Goal: Information Seeking & Learning: Learn about a topic

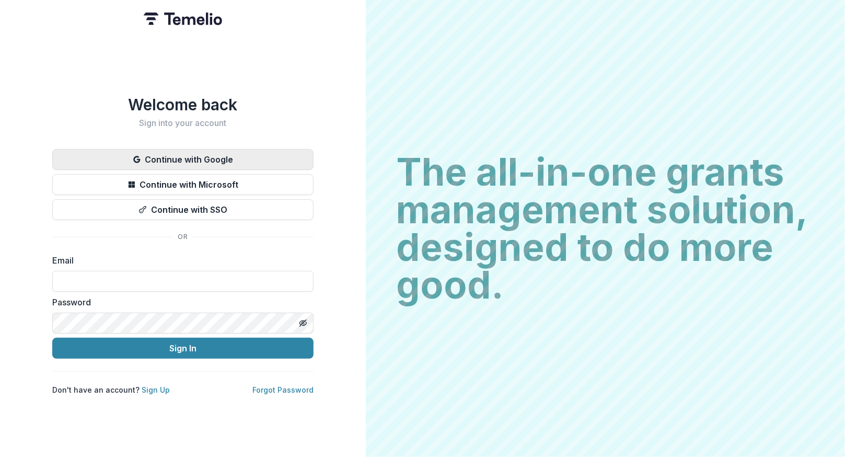
click at [169, 156] on button "Continue with Google" at bounding box center [182, 159] width 261 height 21
click at [174, 157] on button "Continue with Google" at bounding box center [182, 159] width 261 height 21
click at [133, 275] on input at bounding box center [182, 281] width 261 height 21
type input "**********"
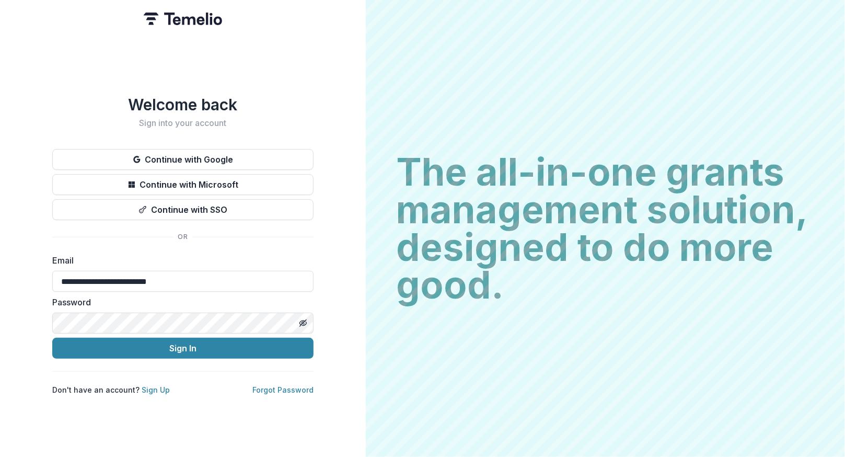
click at [52, 337] on button "Sign In" at bounding box center [182, 347] width 261 height 21
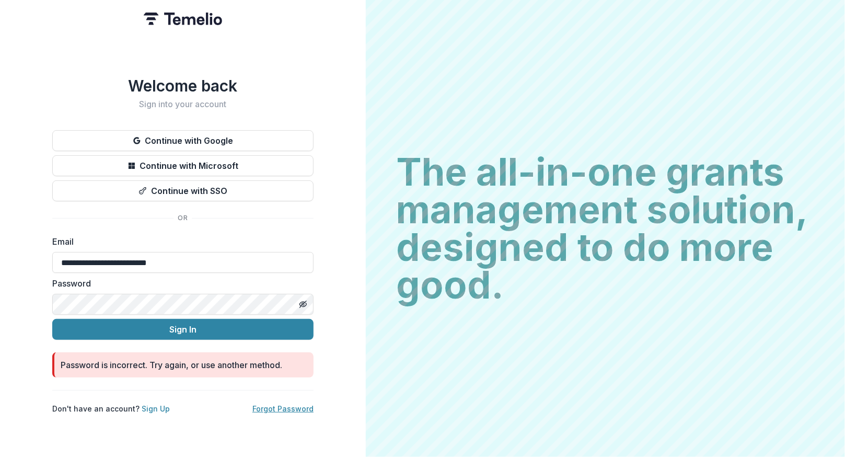
click at [273, 405] on link "Forgot Password" at bounding box center [282, 408] width 61 height 9
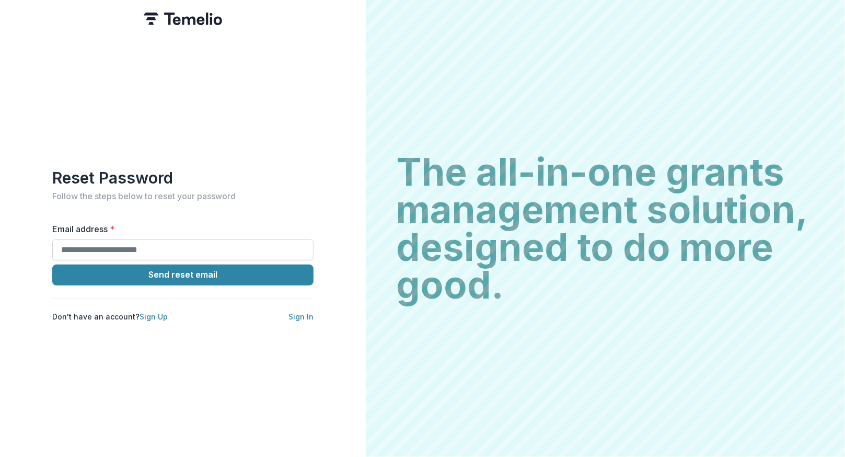
click at [242, 248] on input "Email address *" at bounding box center [182, 249] width 261 height 21
type input "**********"
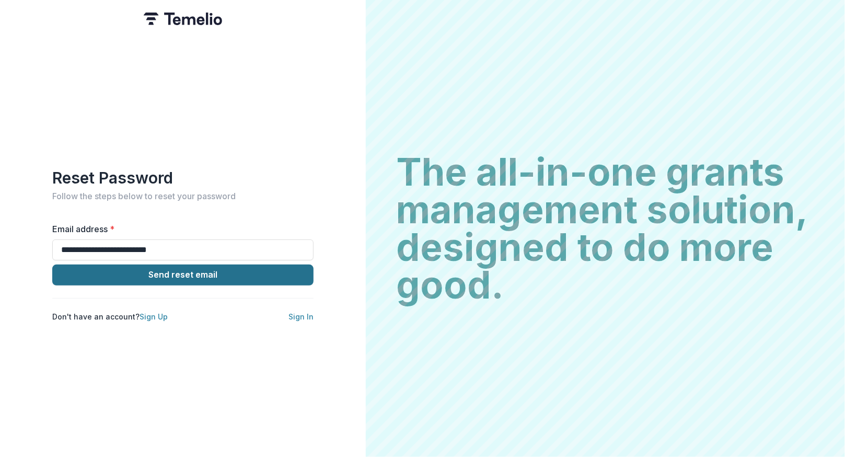
click at [229, 273] on button "Send reset email" at bounding box center [182, 274] width 261 height 21
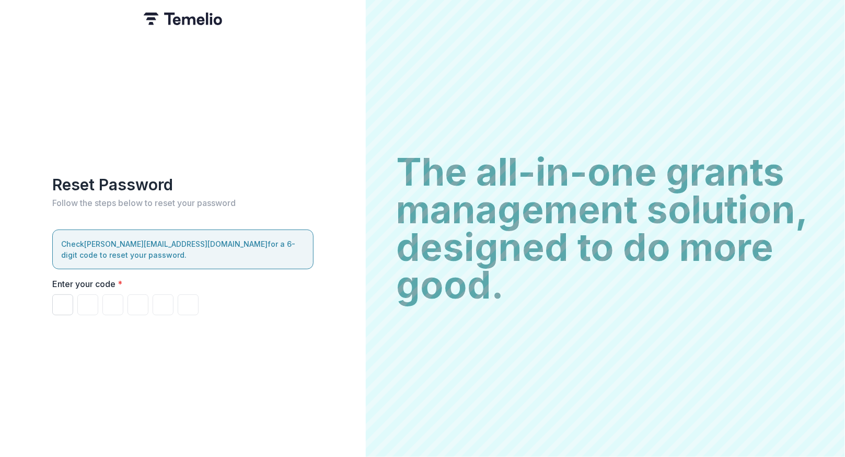
click at [62, 302] on input "Please enter your pin code" at bounding box center [62, 304] width 21 height 21
click at [62, 306] on input "Please enter your pin code" at bounding box center [62, 304] width 21 height 21
type input "*"
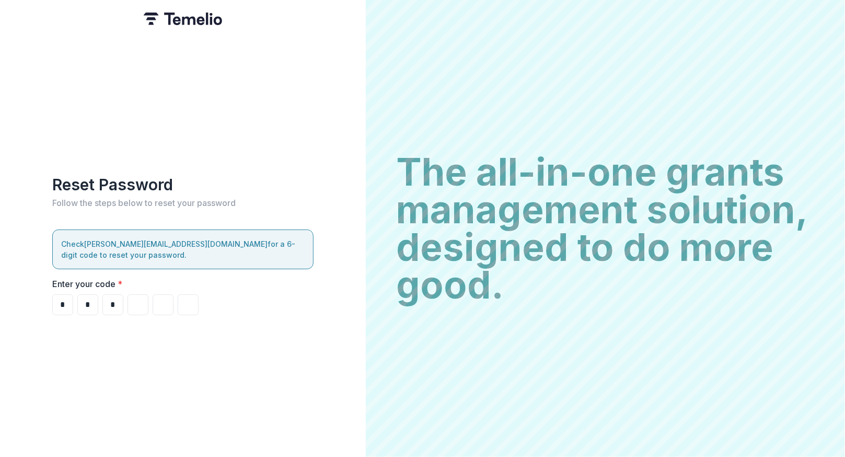
type input "*"
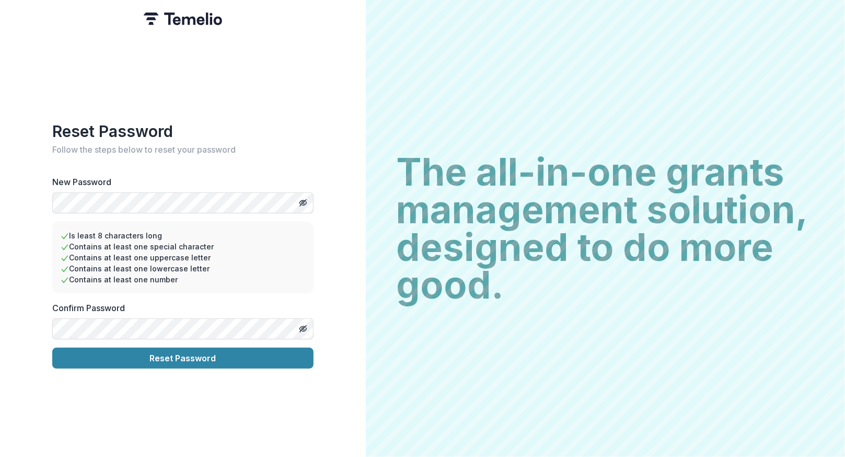
click at [52, 347] on button "Reset Password" at bounding box center [182, 357] width 261 height 21
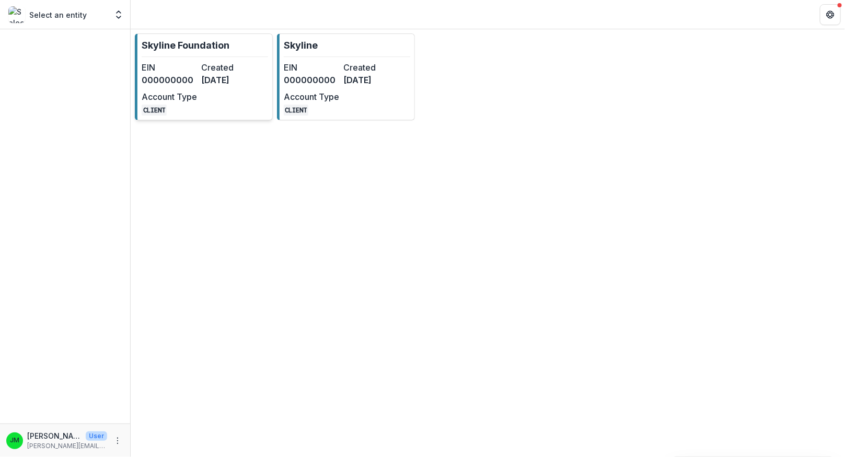
click at [235, 50] on link "Skyline Foundation EIN 000000000 Created [DATE] Account Type CLIENT" at bounding box center [204, 76] width 138 height 87
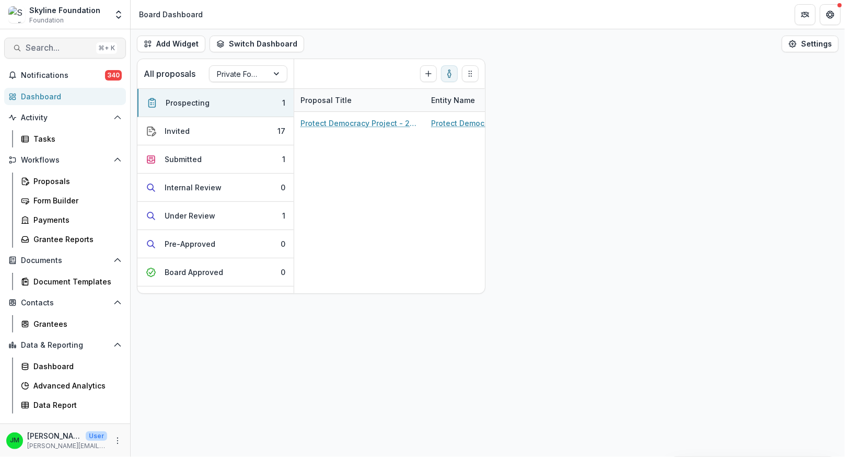
click at [47, 51] on span "Search..." at bounding box center [59, 48] width 66 height 10
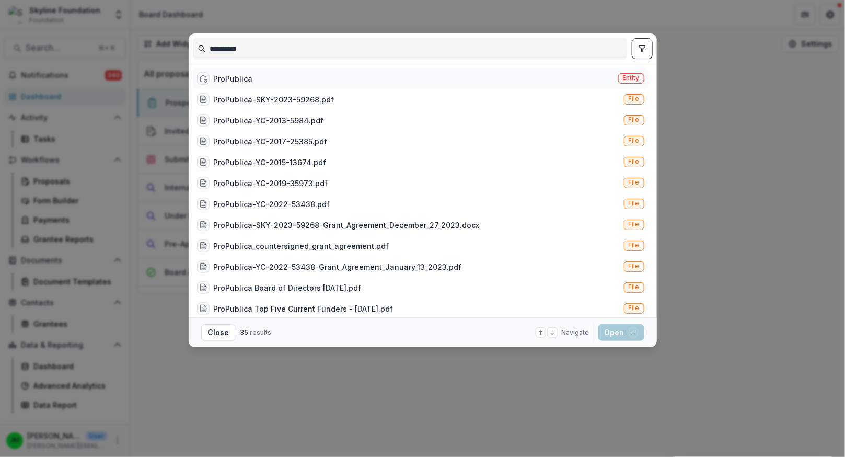
type input "**********"
click at [226, 81] on div "ProPublica" at bounding box center [233, 78] width 39 height 11
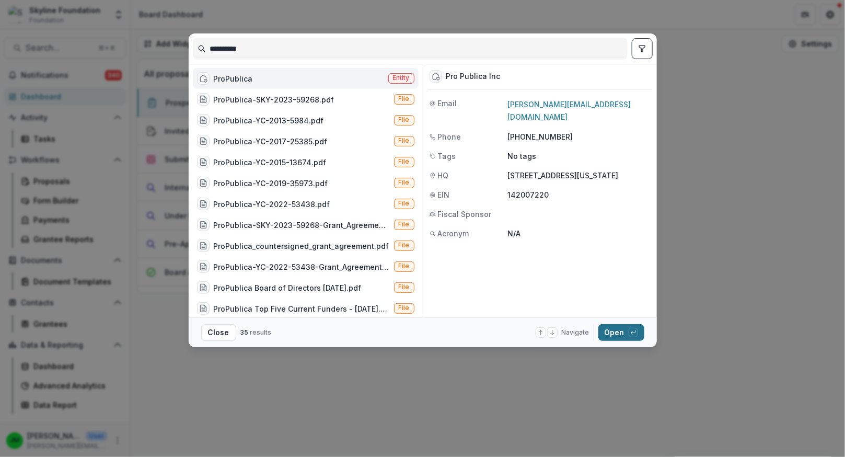
click at [621, 335] on button "Open with enter key" at bounding box center [621, 332] width 46 height 17
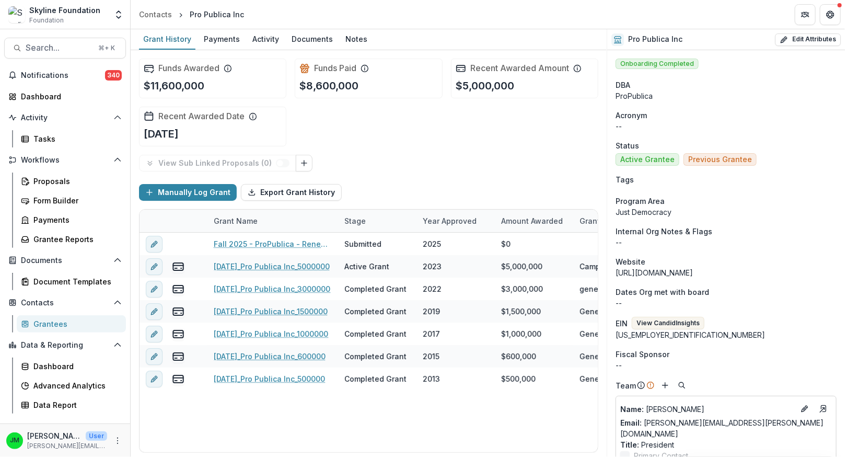
click at [223, 15] on div "Pro Publica Inc" at bounding box center [217, 14] width 54 height 11
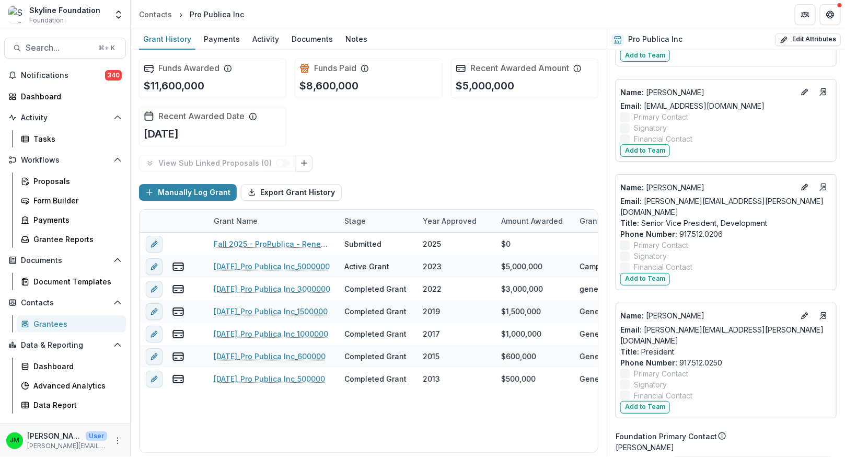
scroll to position [1356, 0]
click at [801, 86] on icon "Edit" at bounding box center [804, 90] width 8 height 8
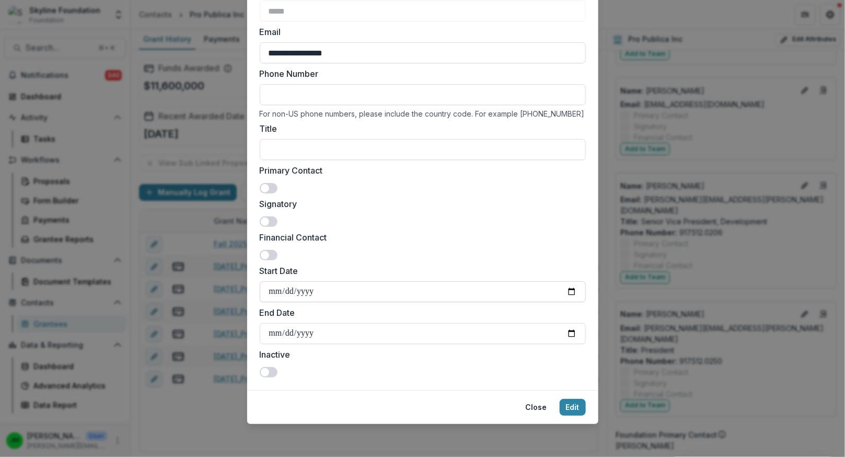
scroll to position [0, 0]
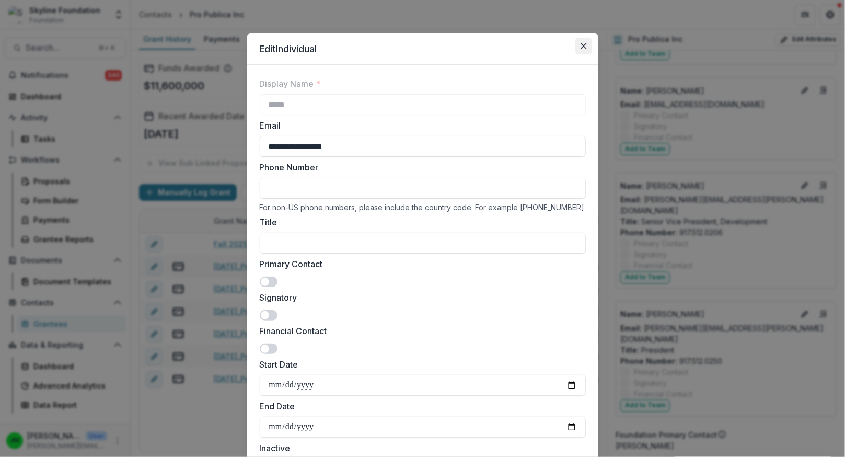
click at [580, 45] on icon "Close" at bounding box center [583, 46] width 6 height 6
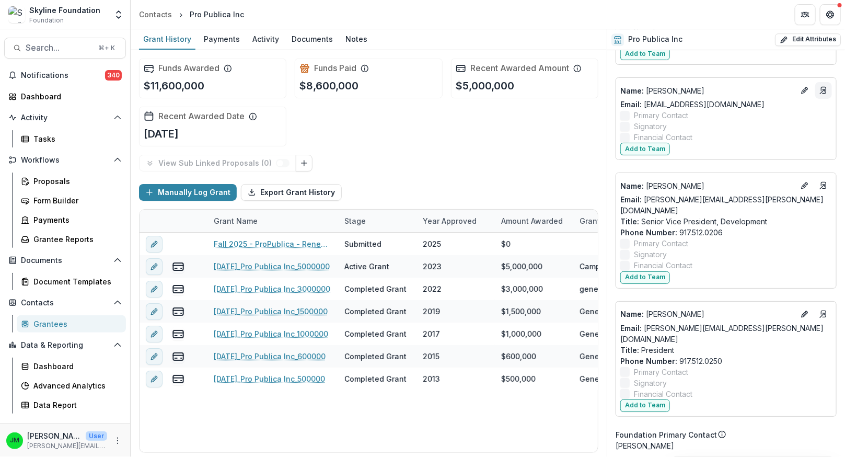
click at [821, 86] on icon "Go to contact" at bounding box center [823, 90] width 8 height 8
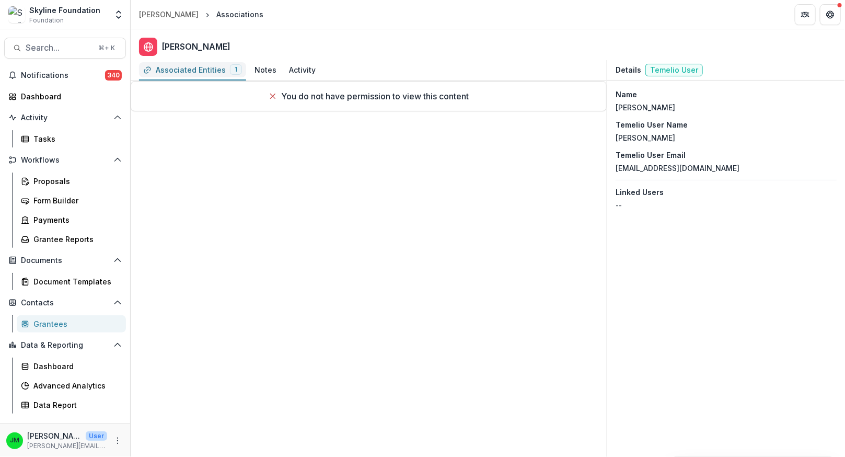
click at [180, 66] on div "Associated Entities" at bounding box center [191, 69] width 70 height 11
click at [256, 73] on div "Notes" at bounding box center [265, 69] width 22 height 11
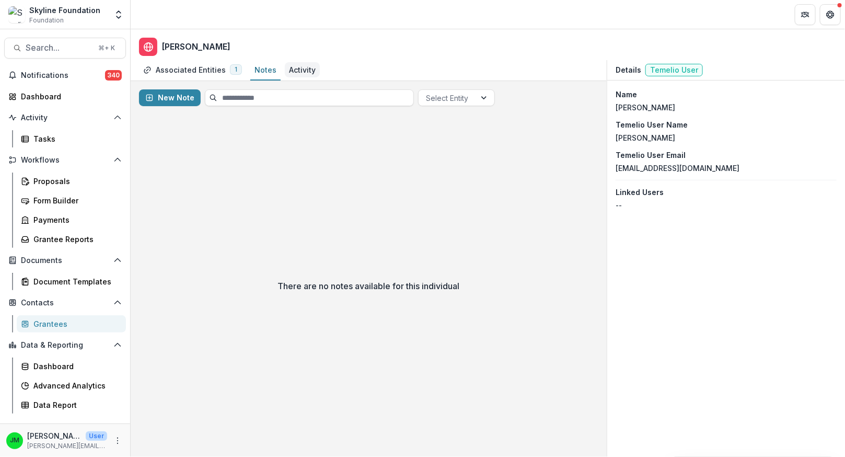
click at [306, 68] on div "Activity" at bounding box center [302, 69] width 27 height 11
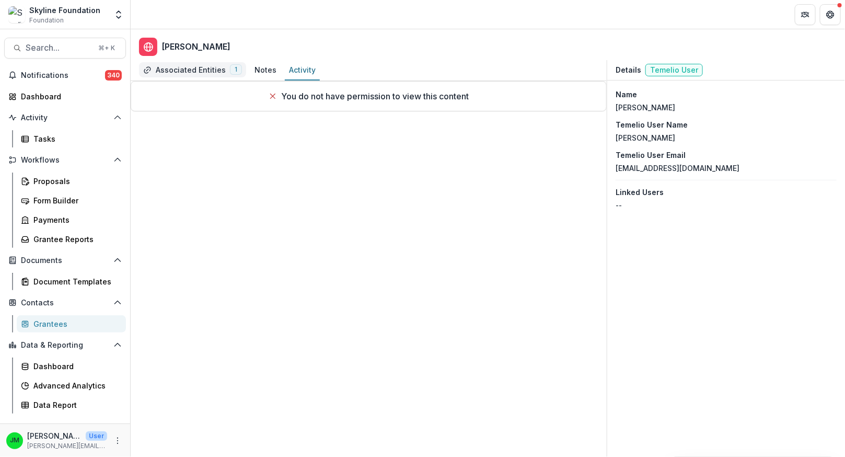
click at [166, 67] on div "Associated Entities" at bounding box center [191, 69] width 70 height 11
